Goal: Information Seeking & Learning: Learn about a topic

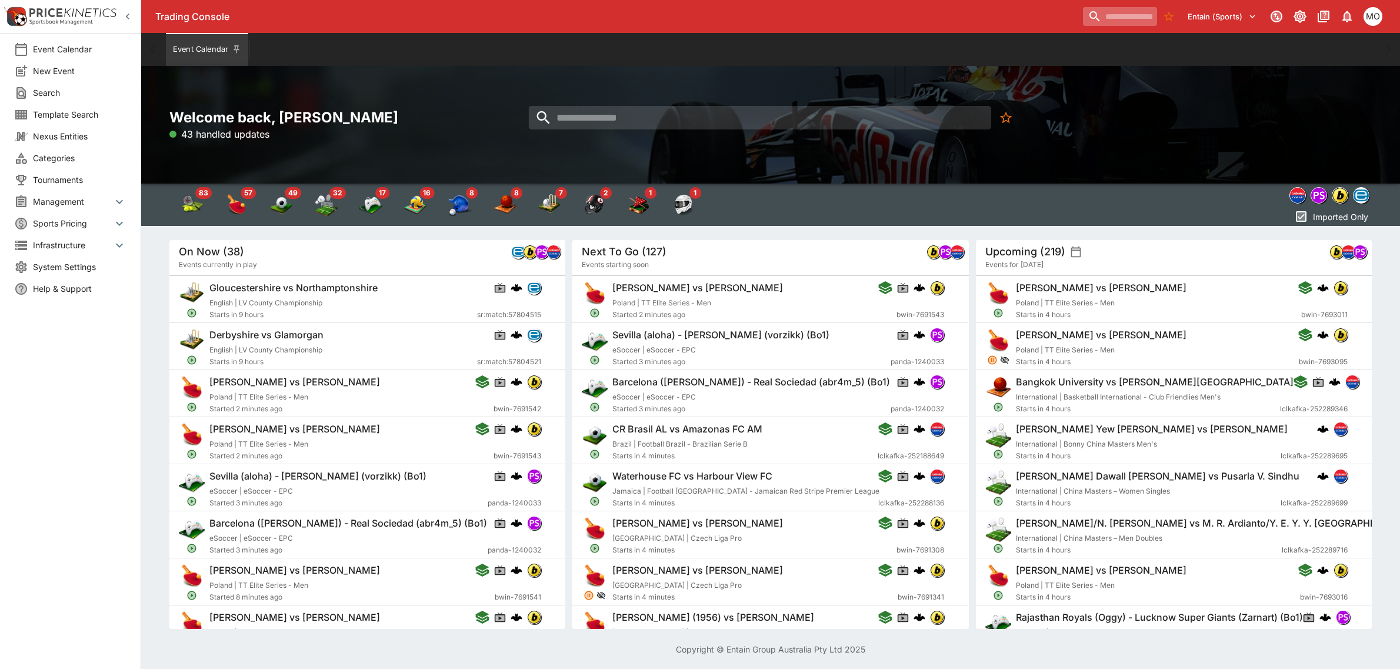
click at [1108, 16] on input "search" at bounding box center [1120, 16] width 74 height 19
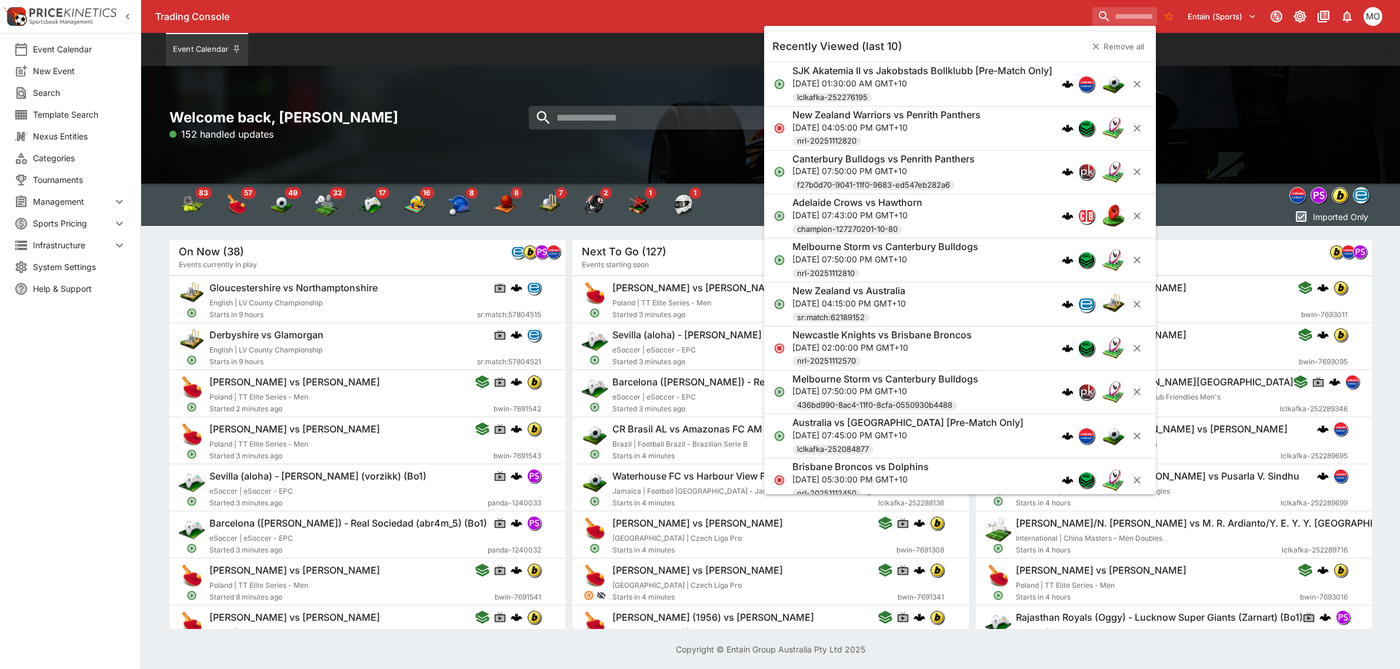
click at [961, 165] on h6 "Canterbury Bulldogs vs Penrith Panthers" at bounding box center [883, 158] width 182 height 12
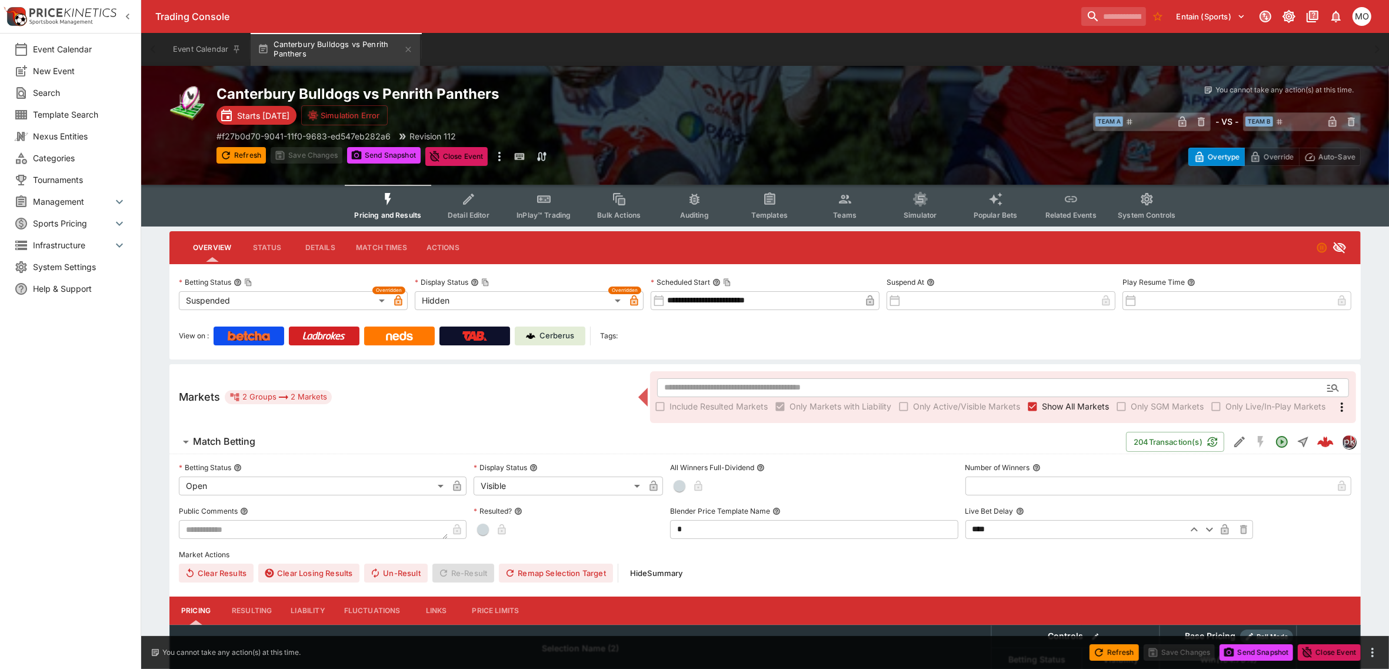
click at [765, 205] on icon "Event type filters" at bounding box center [769, 199] width 15 height 15
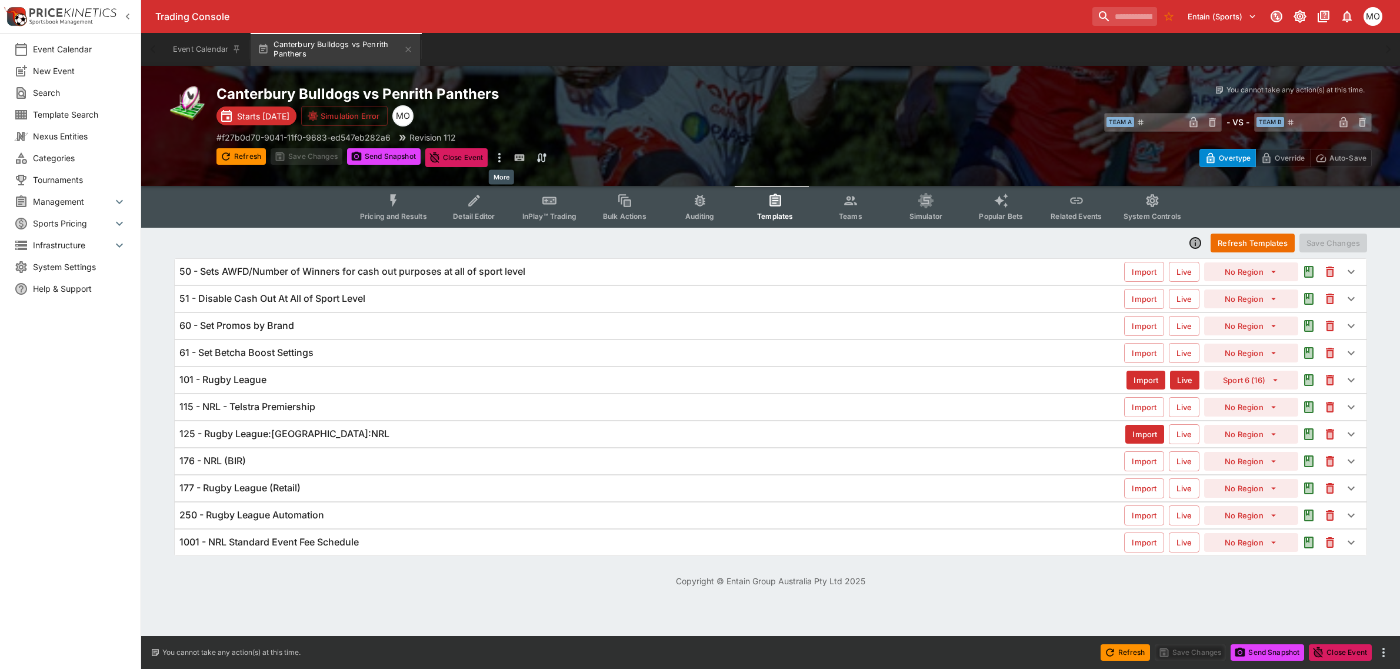
click at [498, 159] on icon "more" at bounding box center [499, 158] width 14 height 14
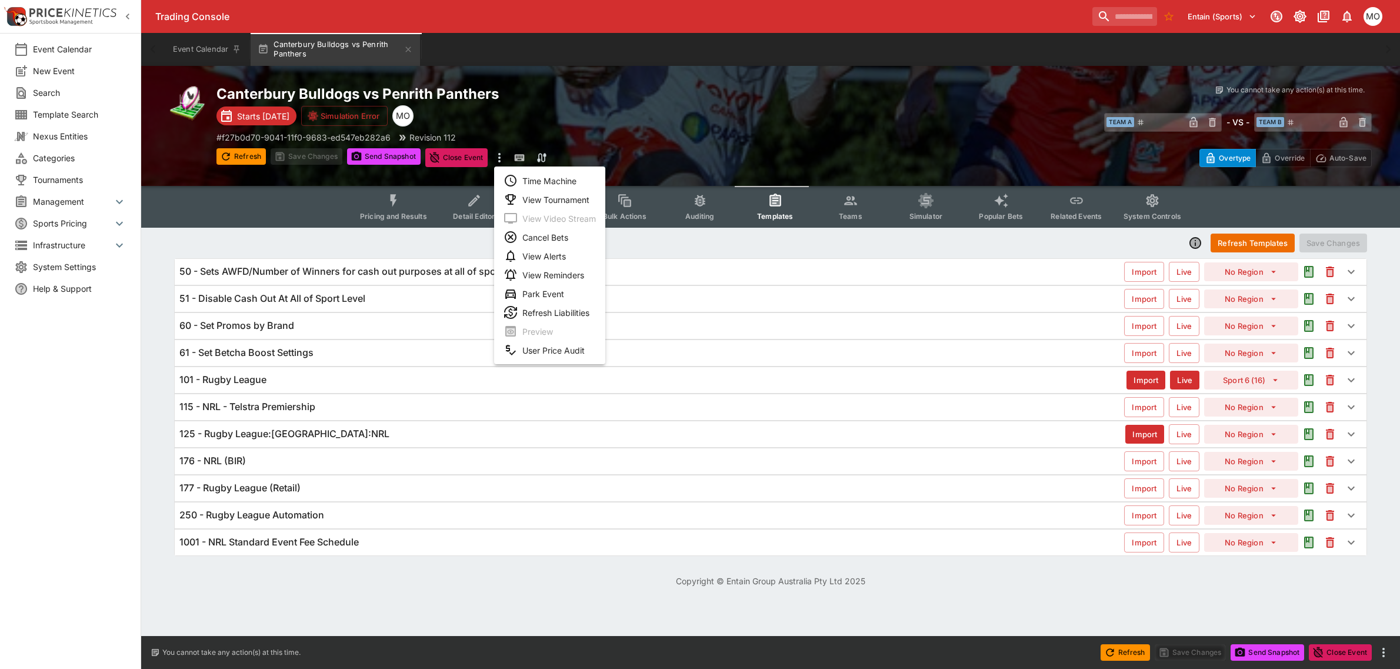
click at [531, 197] on li "View Tournament" at bounding box center [549, 199] width 111 height 19
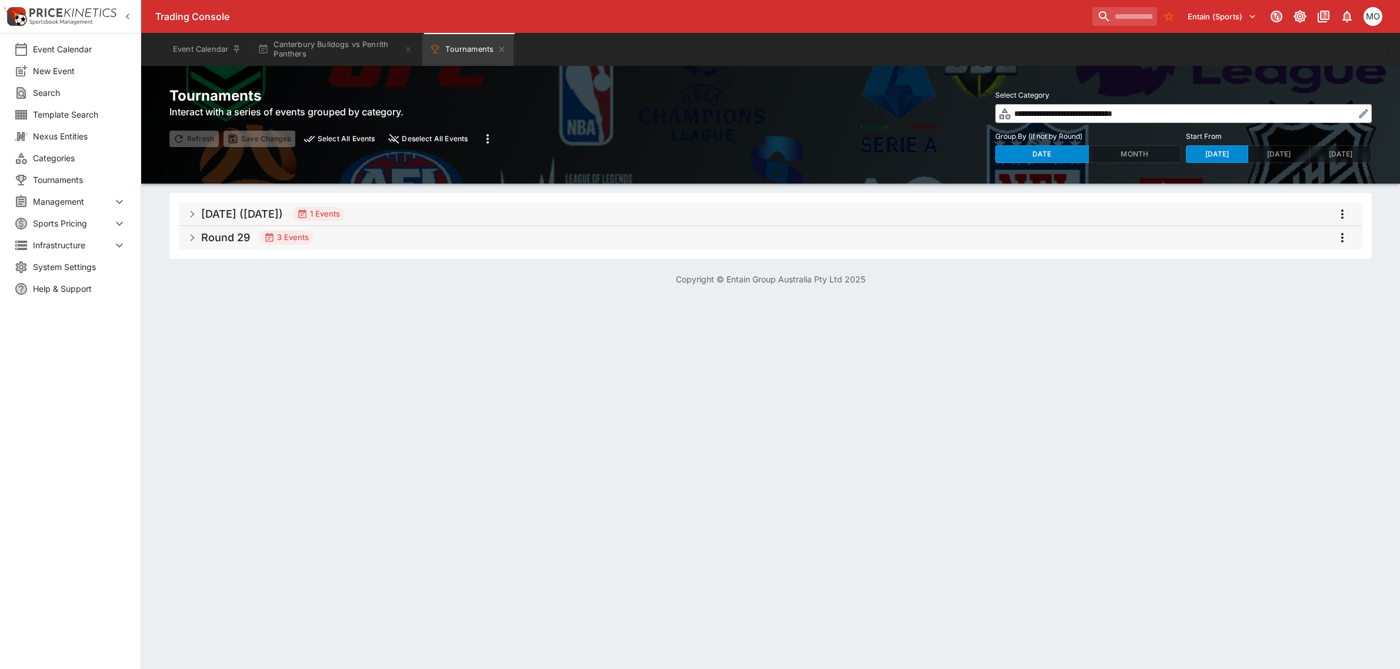
click at [234, 216] on h5 "[DATE] ([DATE])" at bounding box center [242, 214] width 82 height 14
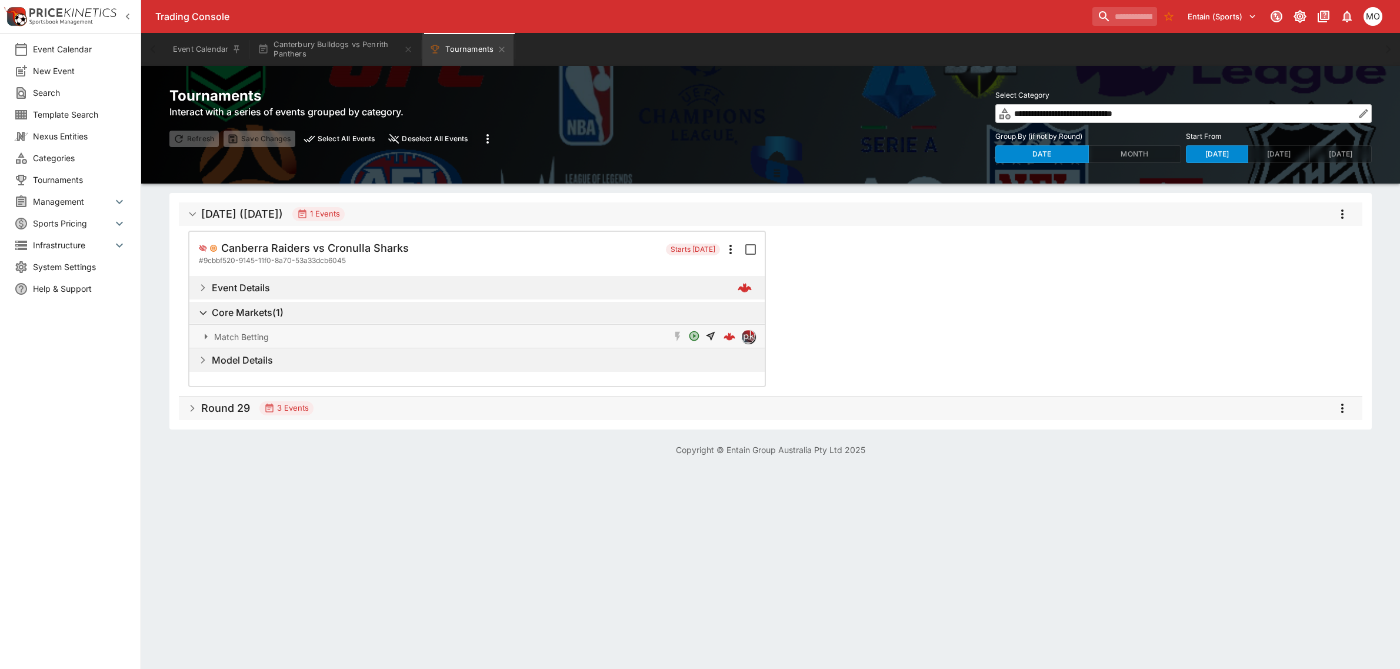
click at [194, 409] on icon "button" at bounding box center [192, 408] width 8 height 8
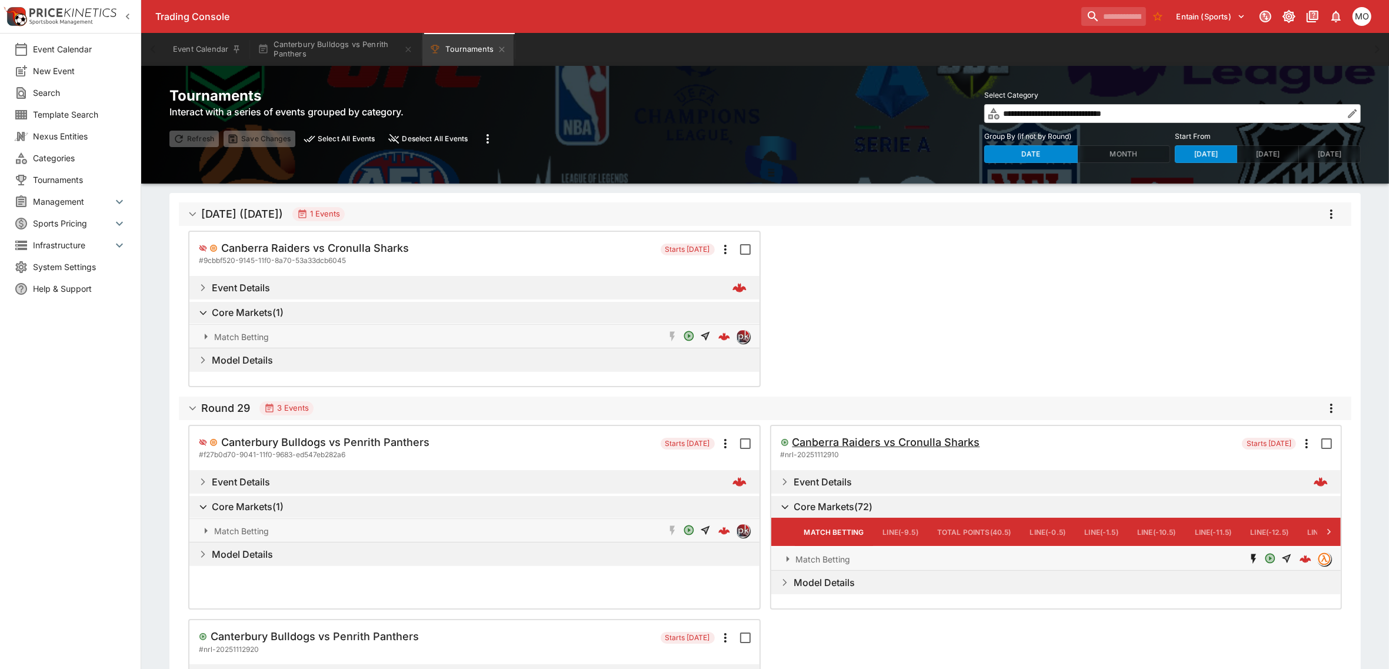
click at [850, 444] on h5 "Canberra Raiders vs Cronulla Sharks" at bounding box center [886, 442] width 188 height 14
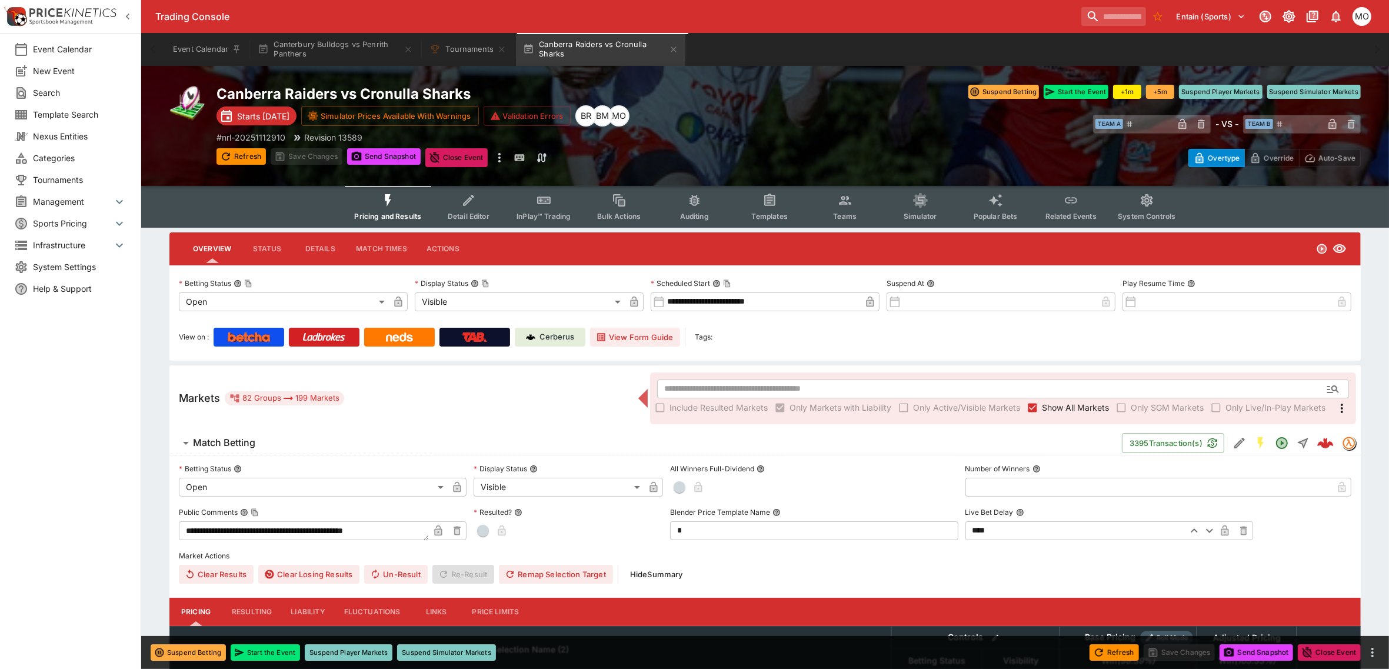
click at [568, 339] on p "Cerberus" at bounding box center [557, 337] width 35 height 12
click at [336, 44] on button "Canterbury Bulldogs vs Penrith Panthers" at bounding box center [335, 49] width 169 height 33
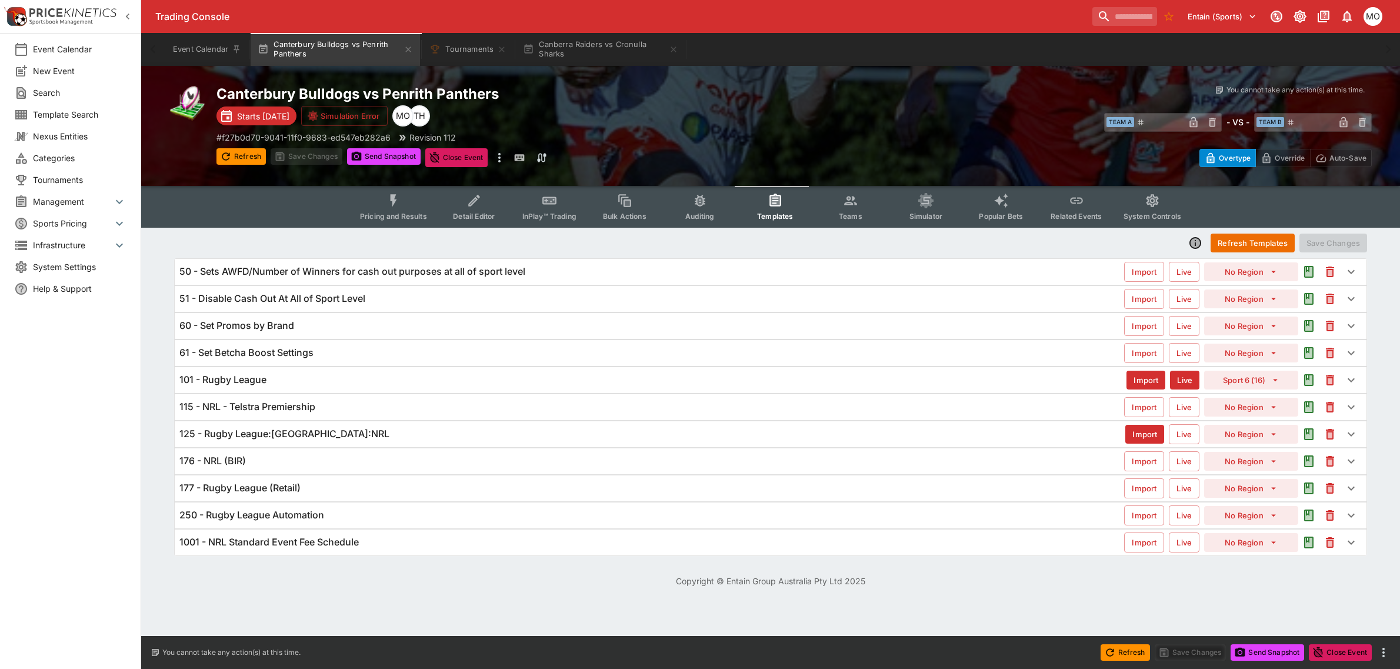
click at [404, 212] on span "Pricing and Results" at bounding box center [393, 216] width 67 height 9
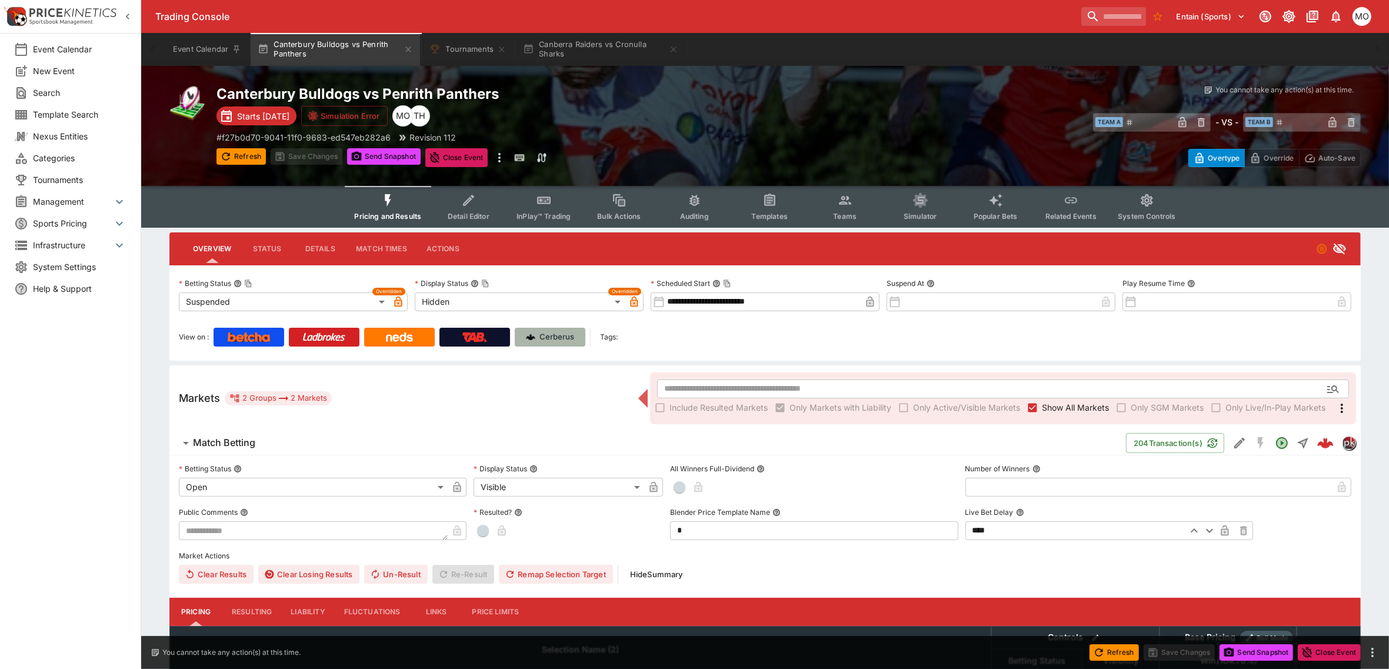
click at [566, 337] on p "Cerberus" at bounding box center [557, 337] width 35 height 12
